Goal: Information Seeking & Learning: Learn about a topic

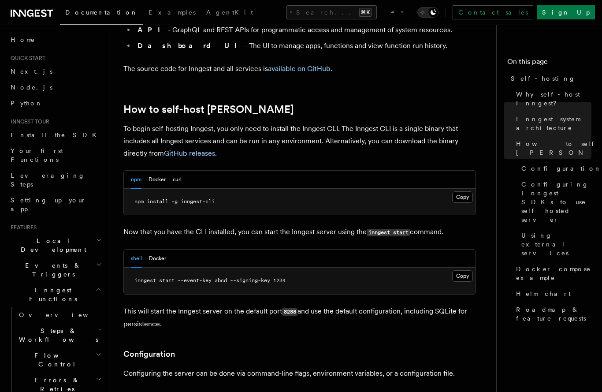
scroll to position [827, 0]
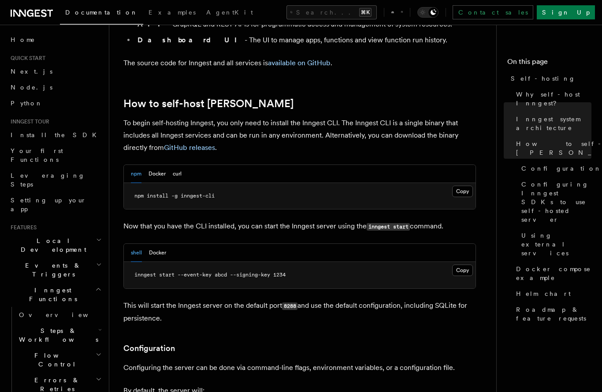
click at [150, 165] on button "Docker" at bounding box center [157, 174] width 17 height 18
click at [131, 165] on button "npm" at bounding box center [136, 174] width 11 height 18
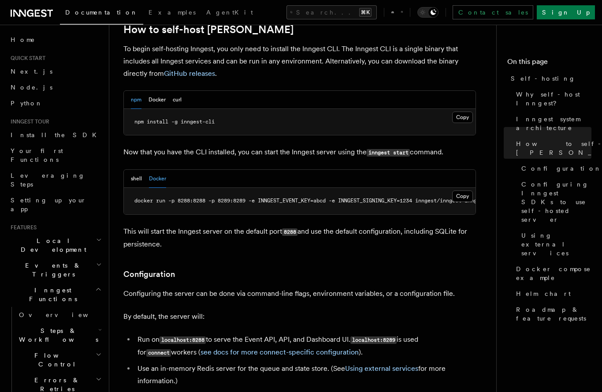
scroll to position [905, 0]
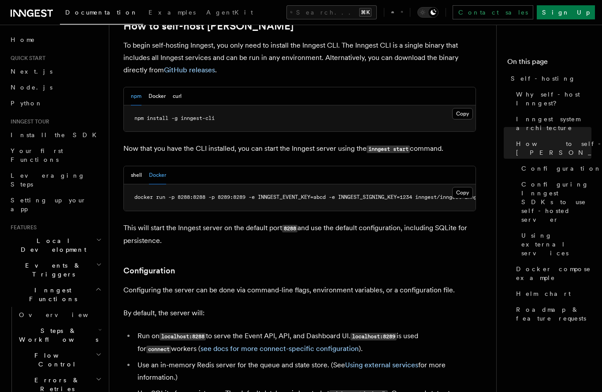
click at [129, 166] on div "shell Docker" at bounding box center [300, 175] width 352 height 18
click at [131, 166] on button "shell" at bounding box center [136, 175] width 11 height 18
click at [156, 166] on button "Docker" at bounding box center [157, 175] width 17 height 18
click at [134, 166] on button "shell" at bounding box center [136, 175] width 11 height 18
click at [156, 166] on button "Docker" at bounding box center [157, 175] width 17 height 18
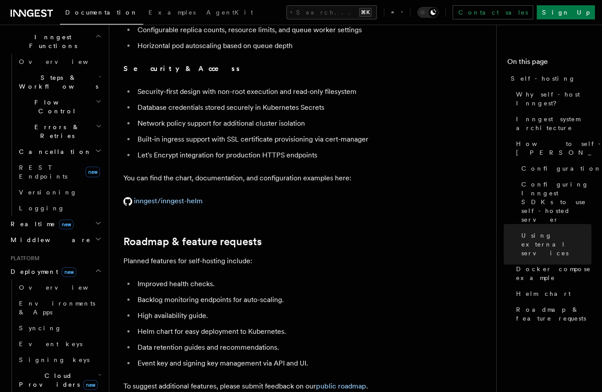
scroll to position [252, 0]
click at [97, 217] on h2 "Realtime new" at bounding box center [55, 225] width 97 height 16
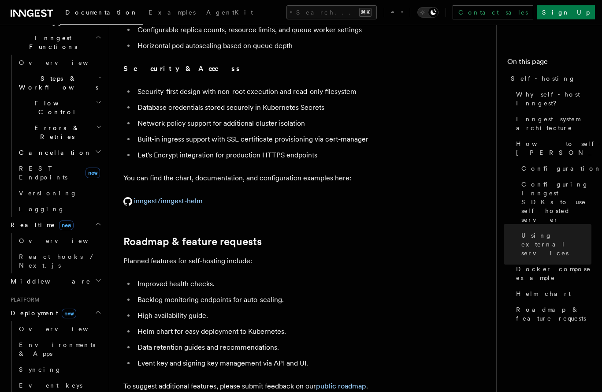
click at [79, 233] on link "Overview" at bounding box center [59, 241] width 88 height 16
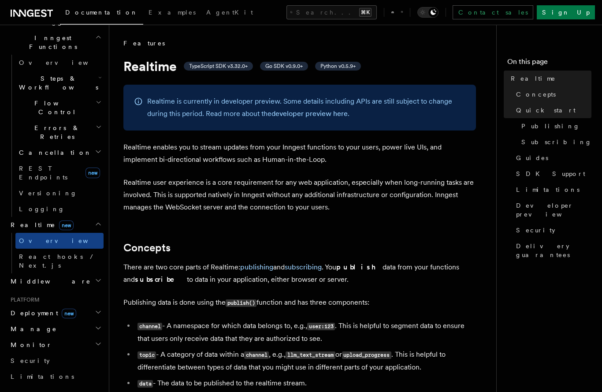
click at [101, 309] on icon "button" at bounding box center [98, 312] width 7 height 7
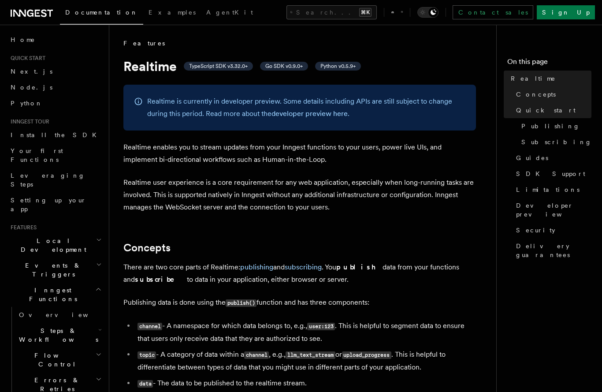
click at [100, 261] on icon "button" at bounding box center [99, 264] width 6 height 7
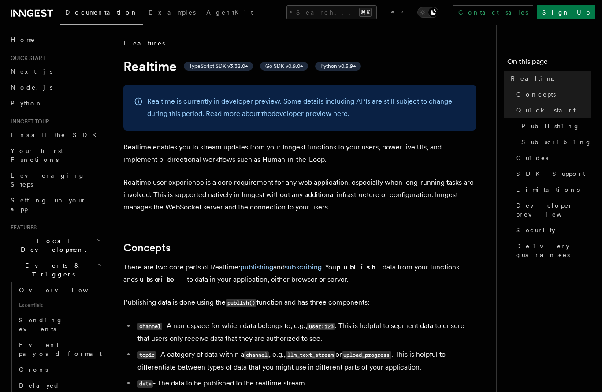
click at [63, 312] on link "Sending events" at bounding box center [59, 324] width 88 height 25
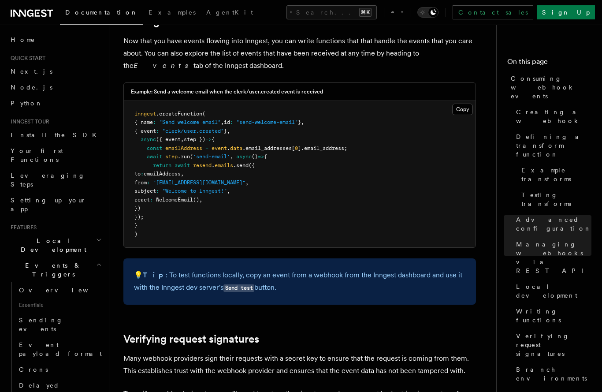
scroll to position [2288, 0]
